Goal: Information Seeking & Learning: Learn about a topic

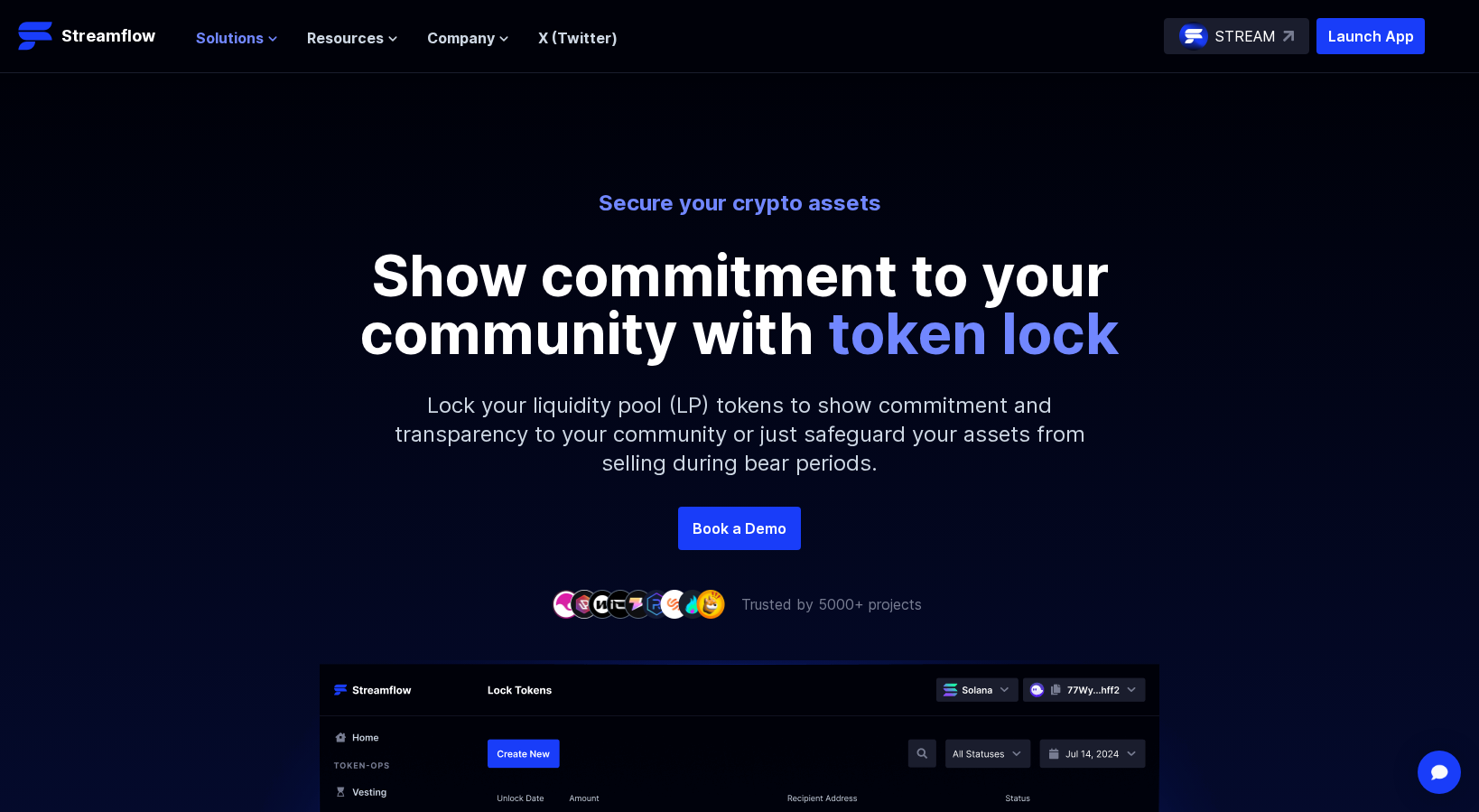
click at [240, 33] on span "Solutions" at bounding box center [230, 38] width 68 height 22
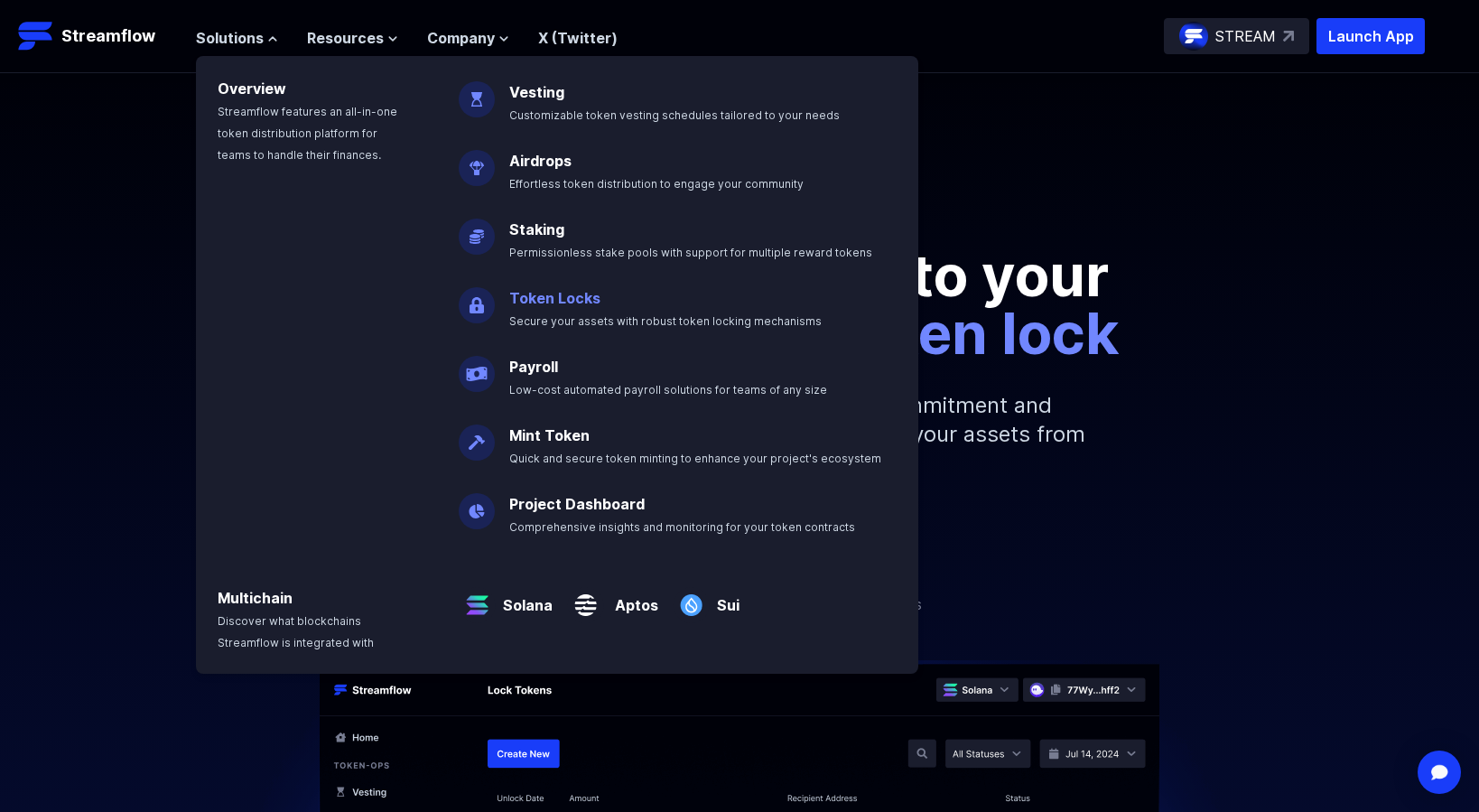
click at [592, 312] on p "Token Locks Secure your assets with robust token locking mechanisms" at bounding box center [678, 302] width 360 height 58
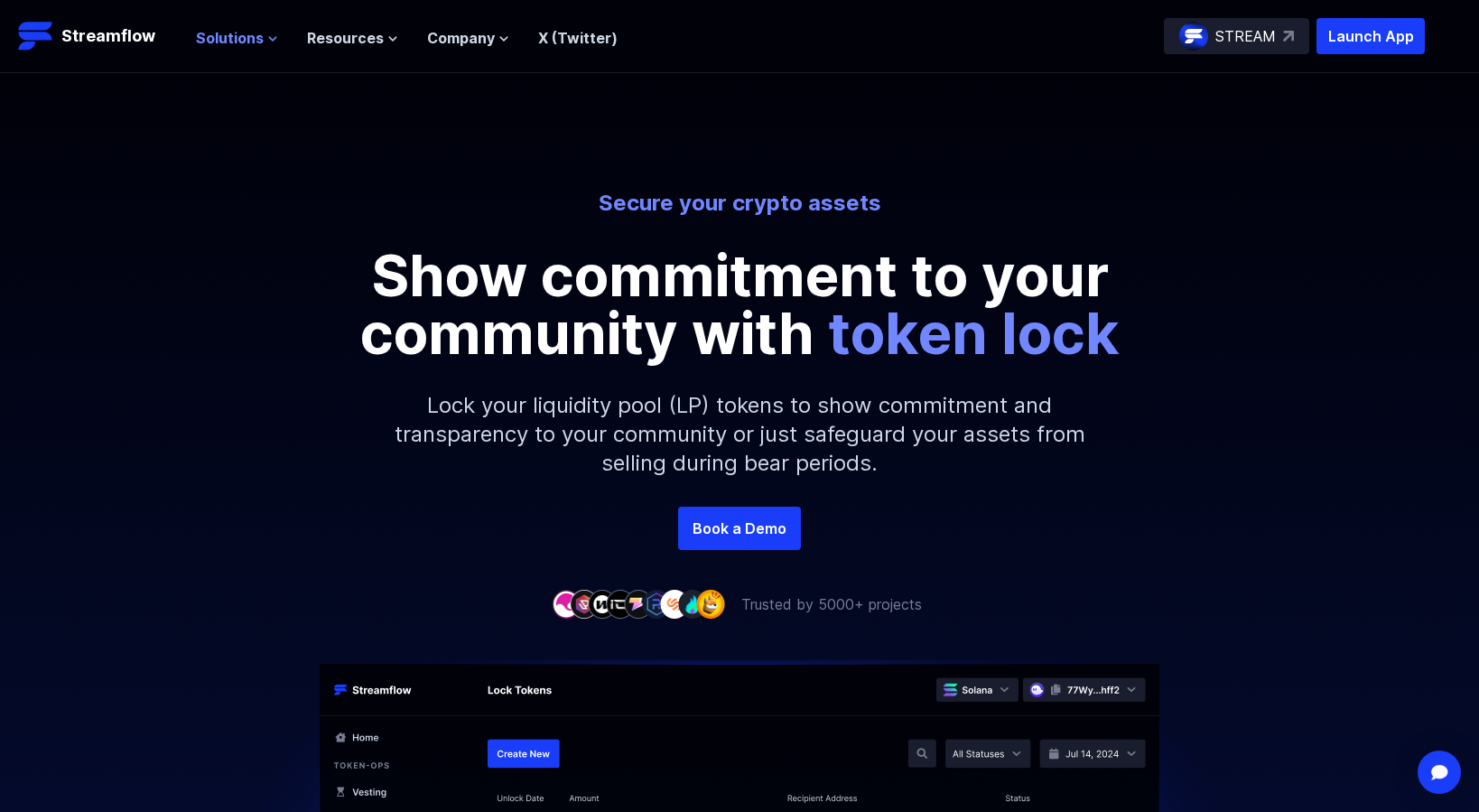
click at [249, 40] on span "Solutions" at bounding box center [230, 38] width 68 height 22
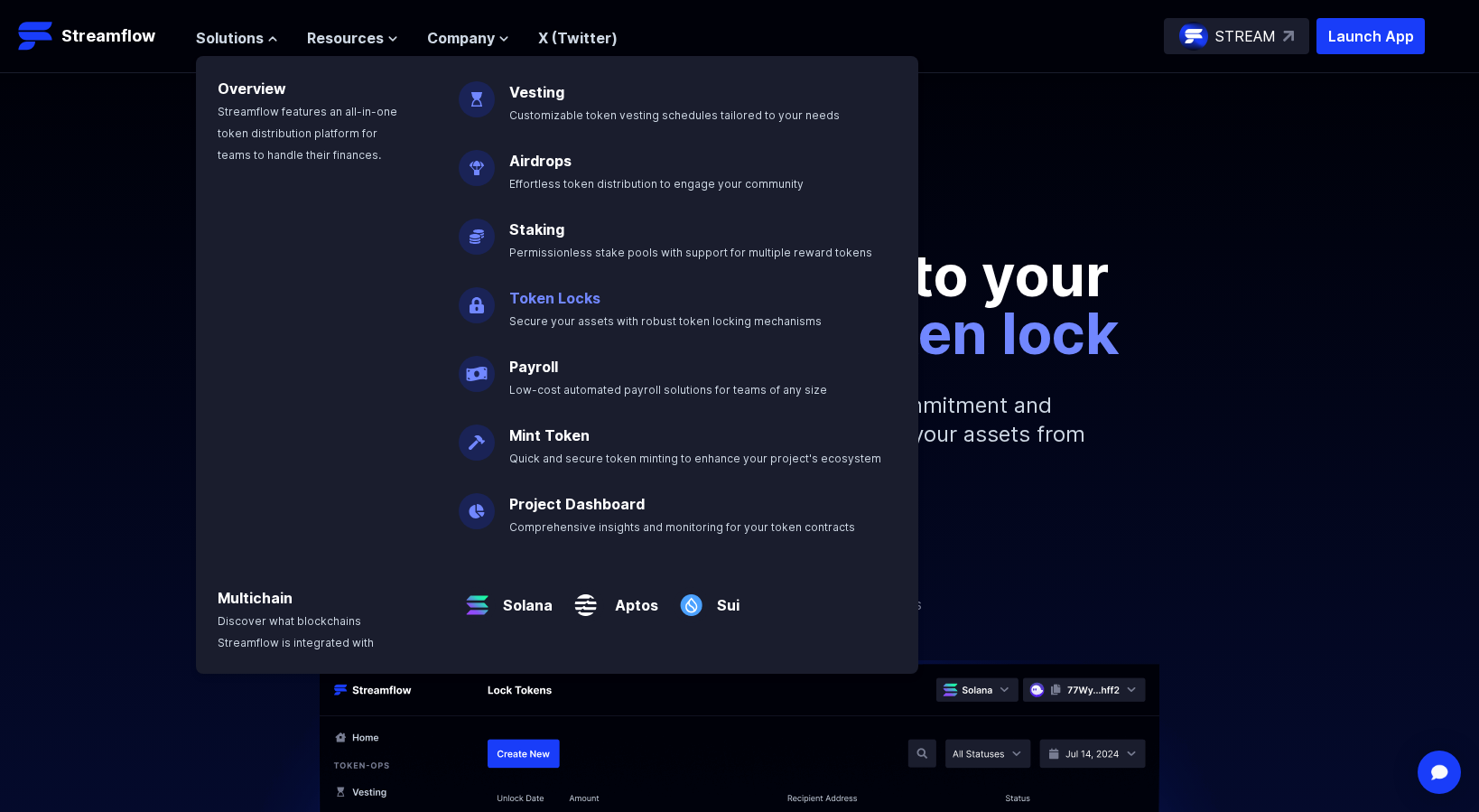
click at [561, 298] on link "Token Locks" at bounding box center [555, 298] width 91 height 18
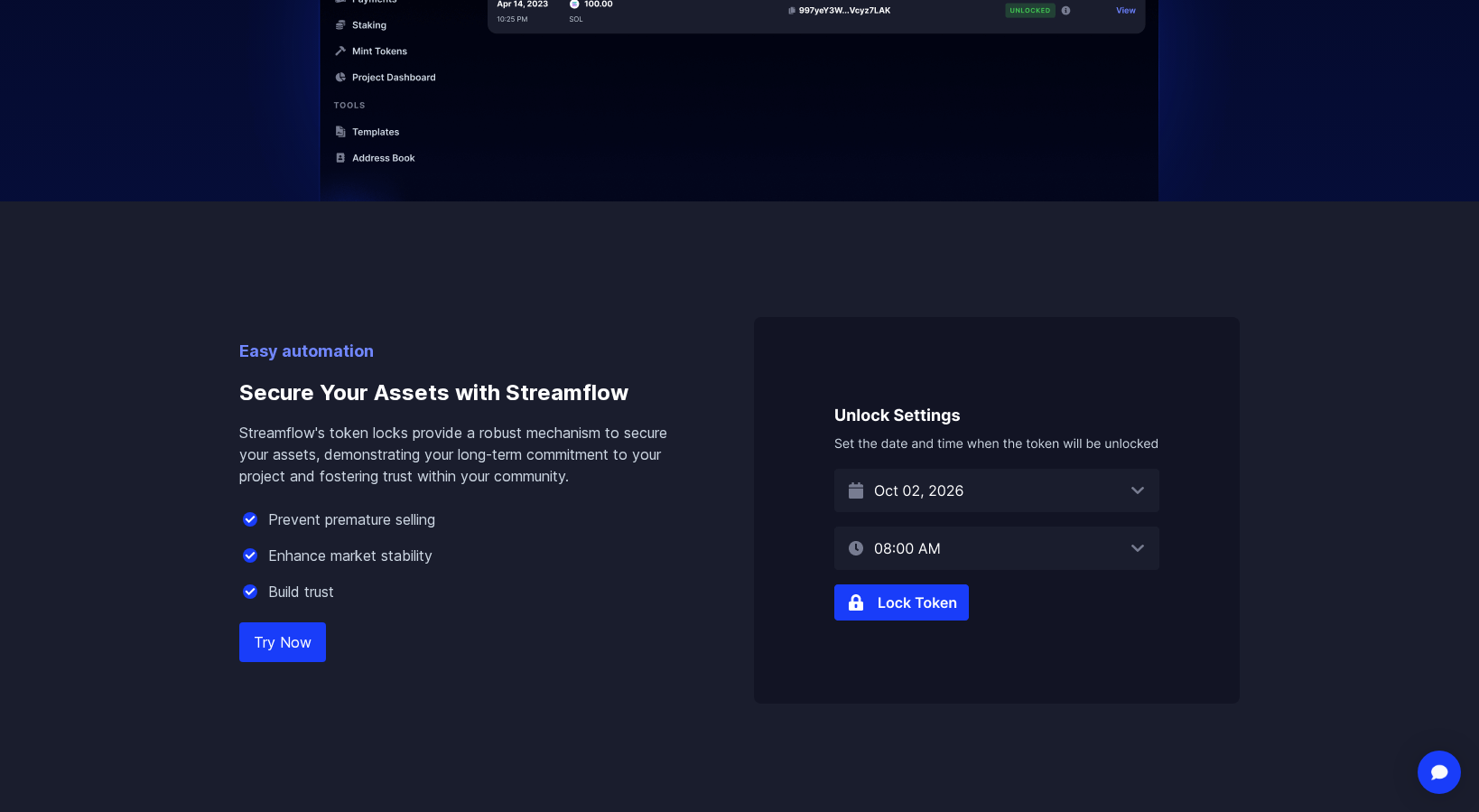
click at [1000, 490] on img at bounding box center [997, 510] width 486 height 386
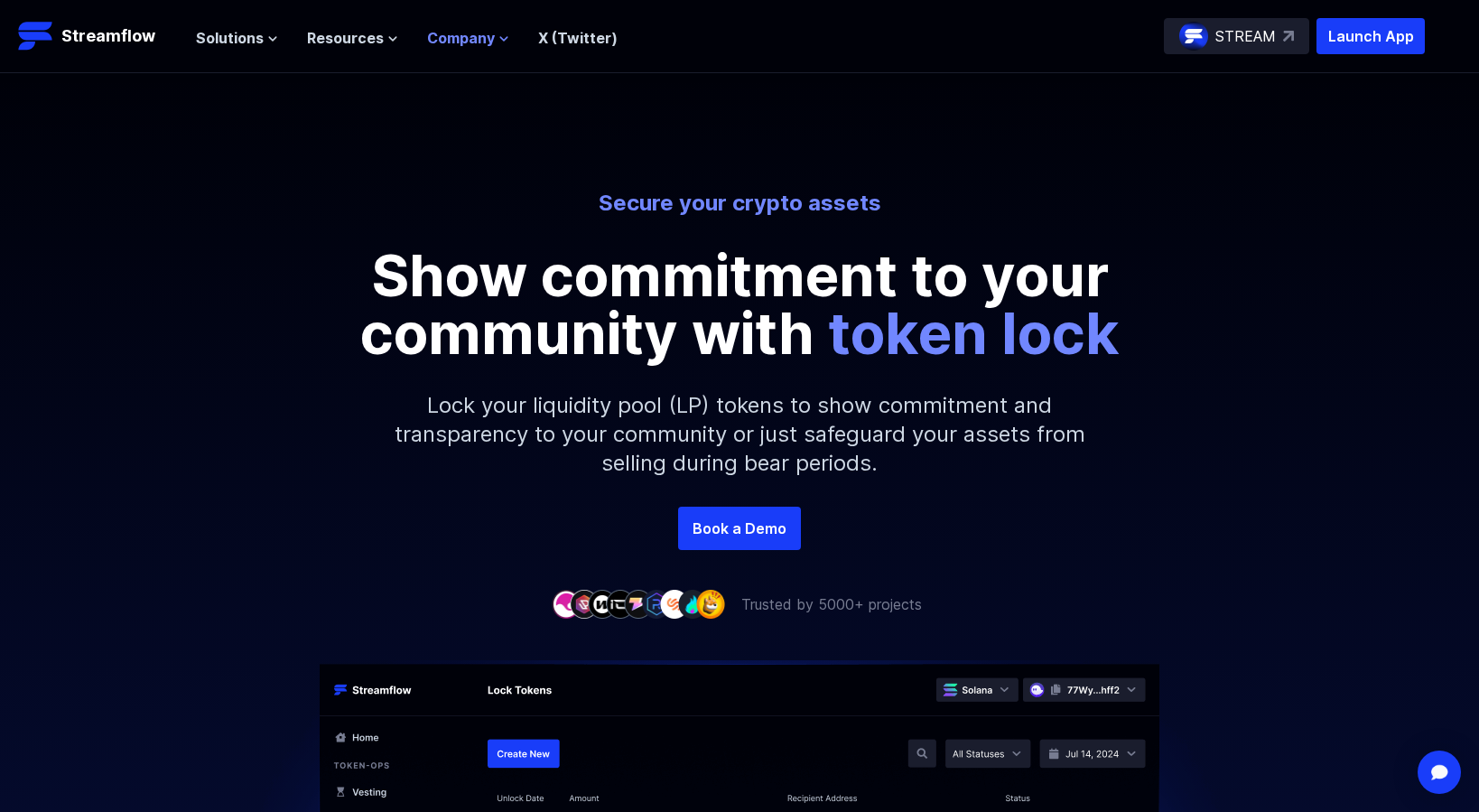
click at [477, 34] on span "Company" at bounding box center [461, 38] width 68 height 22
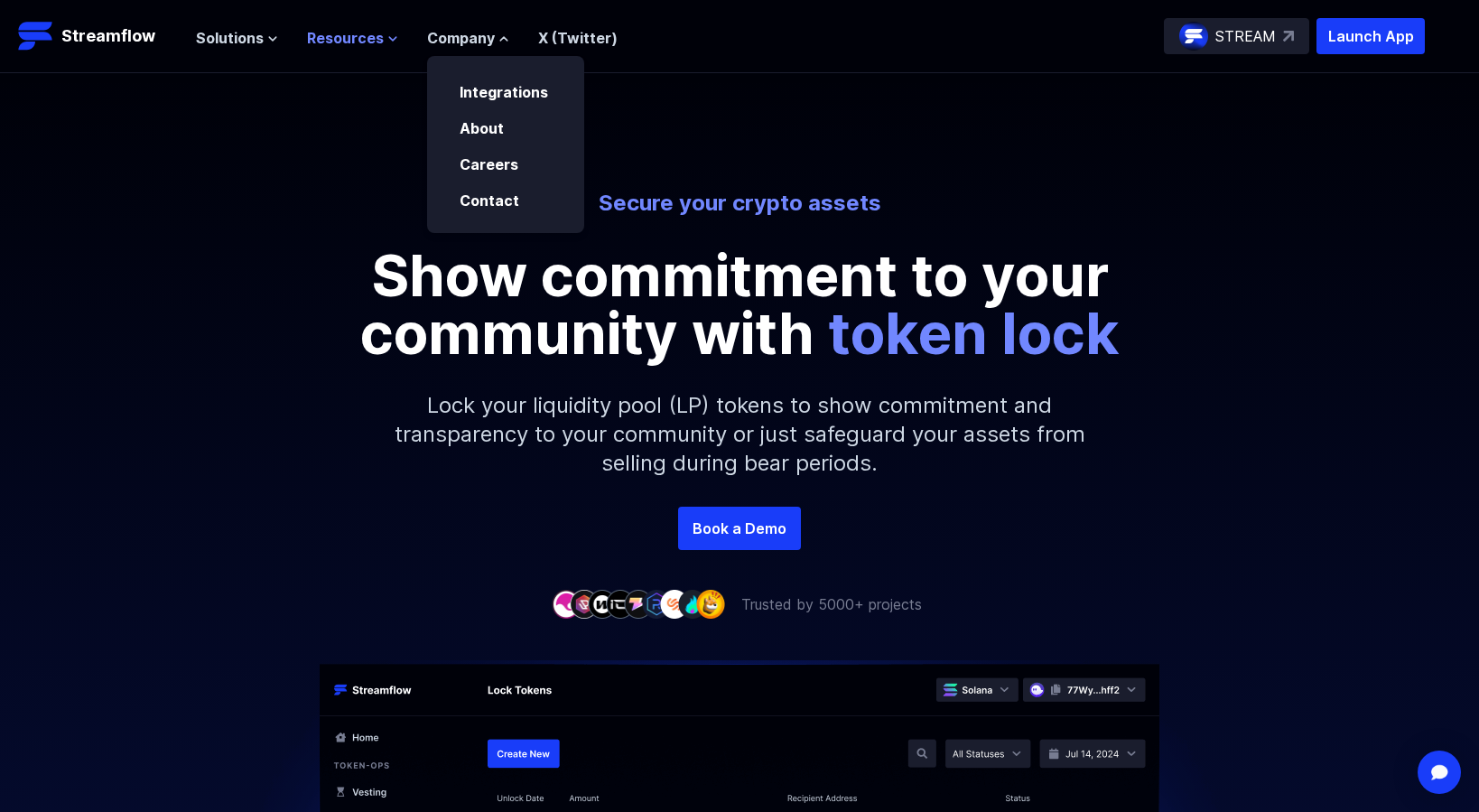
click at [370, 35] on span "Resources" at bounding box center [345, 38] width 76 height 22
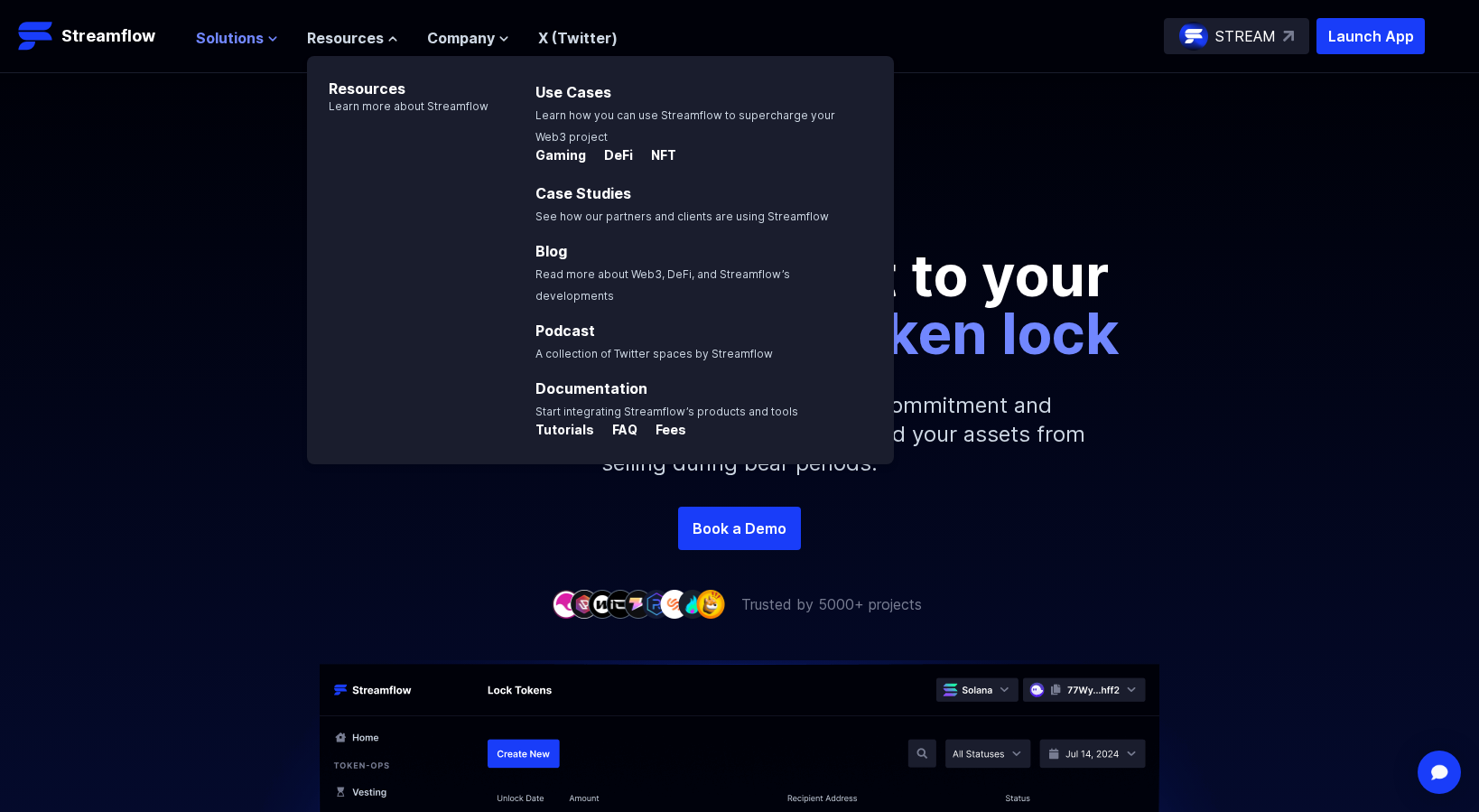
click at [253, 35] on span "Solutions" at bounding box center [230, 38] width 68 height 22
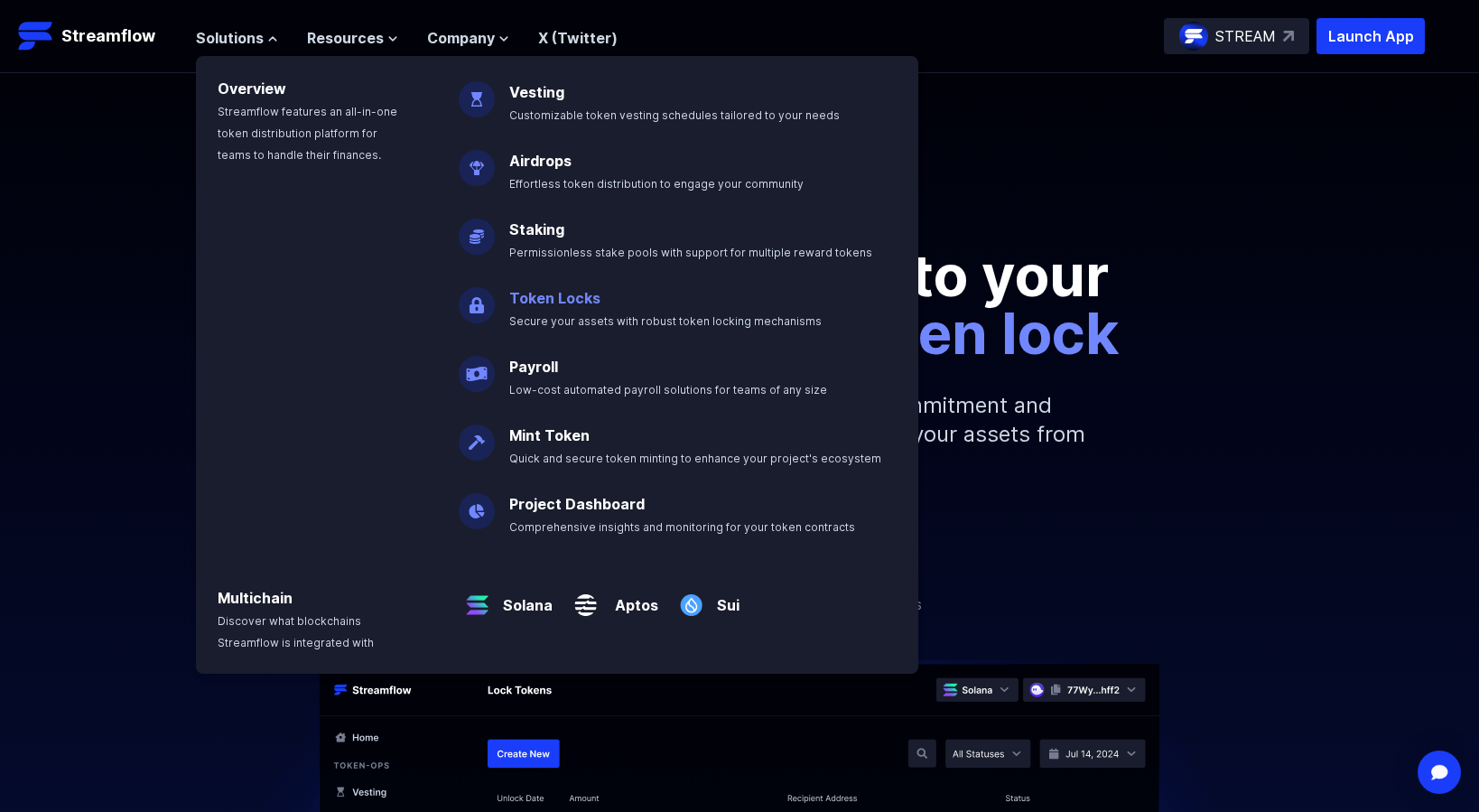
click at [560, 303] on link "Token Locks" at bounding box center [555, 298] width 91 height 18
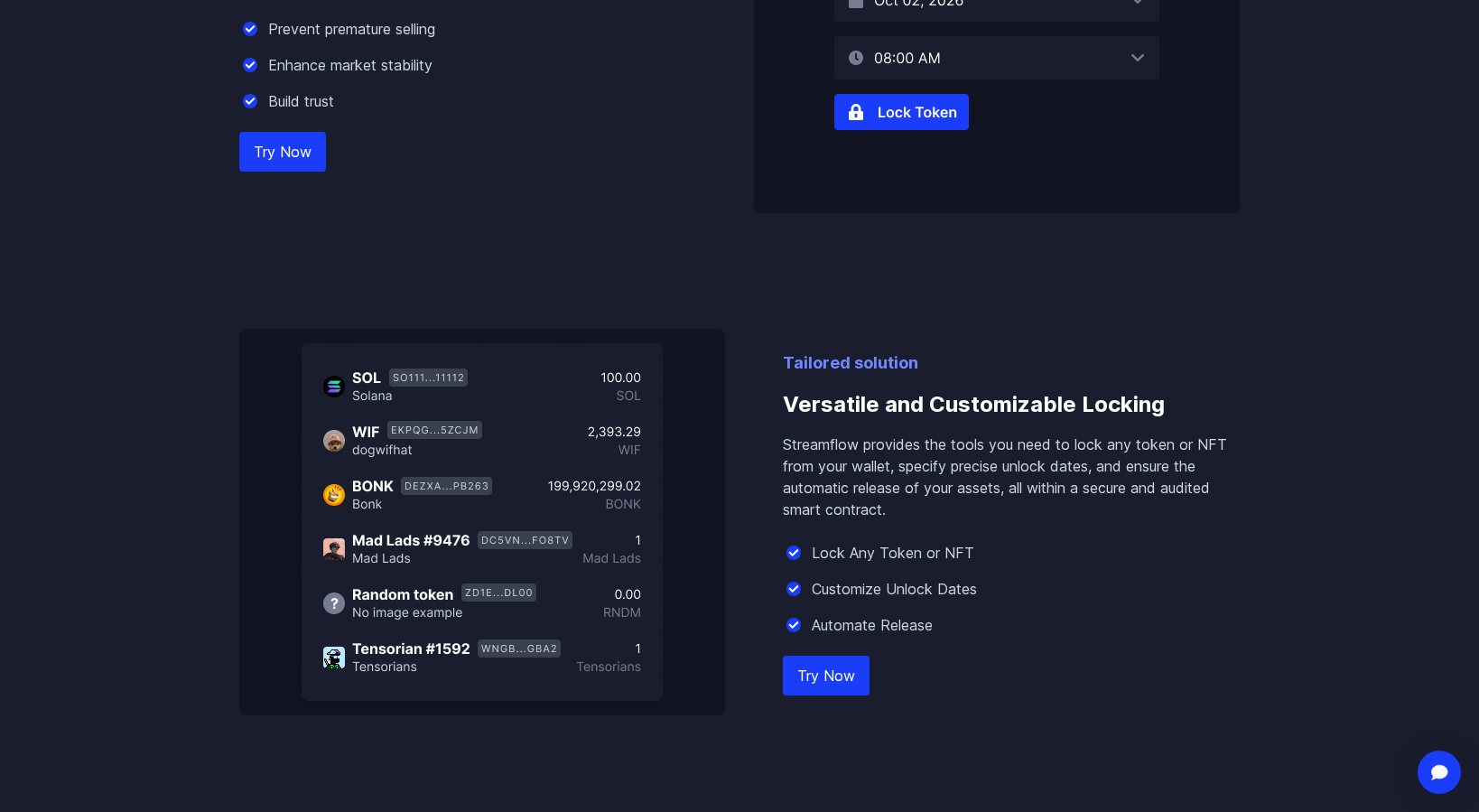
scroll to position [1412, 0]
